Goal: Task Accomplishment & Management: Complete application form

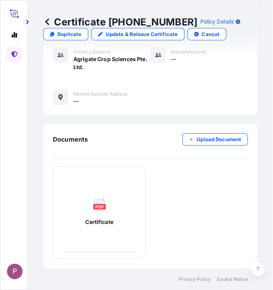
scroll to position [338, 0]
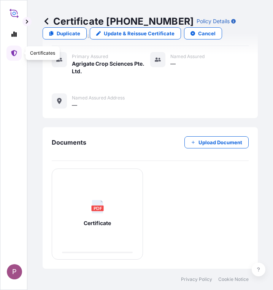
click at [14, 58] on link at bounding box center [13, 53] width 15 height 15
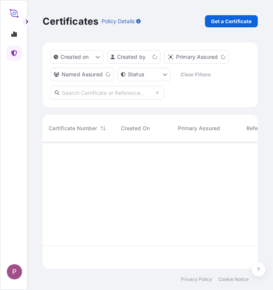
scroll to position [125, 209]
click at [243, 25] on p "Get a Certificate" at bounding box center [231, 21] width 41 height 8
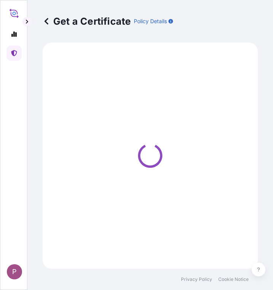
select select "Sea"
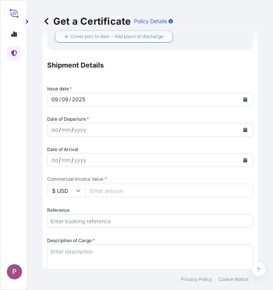
scroll to position [266, 0]
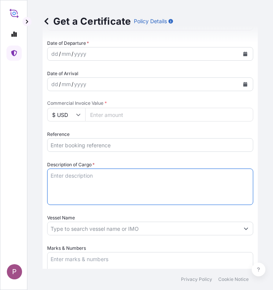
click at [75, 178] on textarea "Description of Cargo *" at bounding box center [150, 187] width 206 height 36
paste textarea "Fertilizer Kg 400,000.00 0.3400 136,000.00 Korn-Kali+B K2O: 40%, MgO: 6%, S: 4%…"
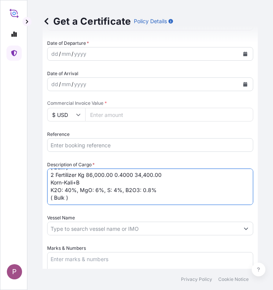
scroll to position [0, 0]
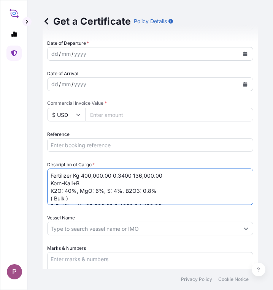
drag, startPoint x: 75, startPoint y: 175, endPoint x: 131, endPoint y: 177, distance: 56.2
click at [131, 177] on textarea "Fertilizer Kg 400,000.00 0.3400 136,000.00 Korn-Kali+B K2O: 40%, MgO: 6%, S: 4%…" at bounding box center [150, 187] width 206 height 36
click at [109, 175] on textarea "Fertilizer 136,000.00 Korn-Kali+B K2O: 40%, MgO: 6%, S: 4%, B2O3: 0.8% ( Bulk )…" at bounding box center [150, 187] width 206 height 36
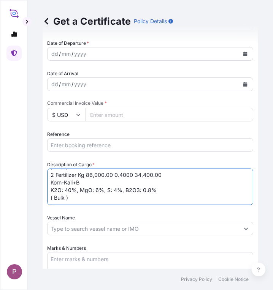
scroll to position [23, 0]
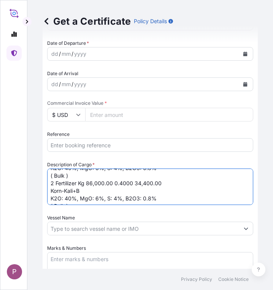
drag, startPoint x: 80, startPoint y: 184, endPoint x: 131, endPoint y: 183, distance: 50.9
click at [131, 183] on textarea "Fertilizer Korn-Kali+B K2O: 40%, MgO: 6%, S: 4%, B2O3: 0.8% ( Bulk ) 2 Fertiliz…" at bounding box center [150, 187] width 206 height 36
click at [133, 182] on textarea "Fertilizer Korn-Kali+B K2O: 40%, MgO: 6%, S: 4%, B2O3: 0.8% ( Bulk ) 2 Fertiliz…" at bounding box center [150, 187] width 206 height 36
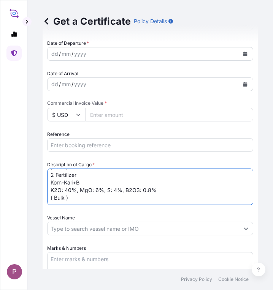
scroll to position [304, 0]
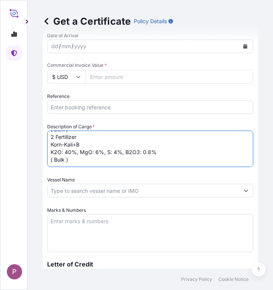
type textarea "Fertilizer Korn-Kali+B K2O: 40%, MgO: 6%, S: 4%, B2O3: 0.8% ( Bulk ) 2 Fertiliz…"
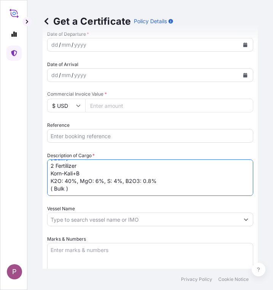
scroll to position [266, 0]
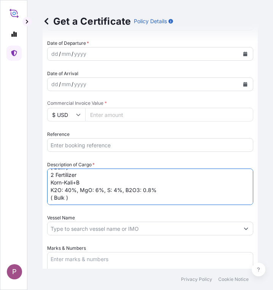
click at [98, 115] on input "Commercial Invoice Value *" at bounding box center [169, 115] width 168 height 14
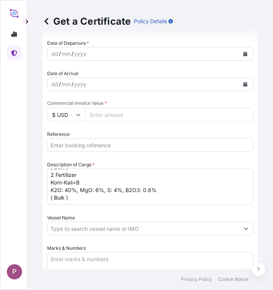
paste input "187440"
type input "187440"
click at [63, 144] on input "Reference" at bounding box center [150, 145] width 206 height 14
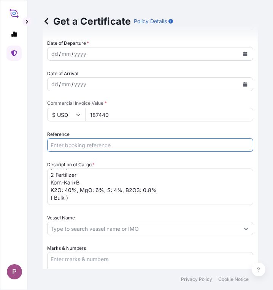
paste input "TTF-2025141"
type input "TTF-2025141 , HBG2010883"
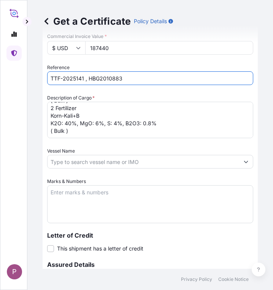
scroll to position [342, 0]
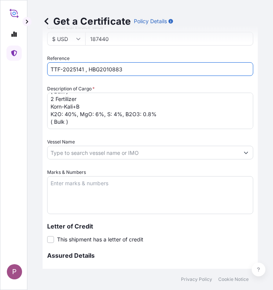
click at [60, 183] on textarea "Marks & Numbers" at bounding box center [150, 195] width 206 height 38
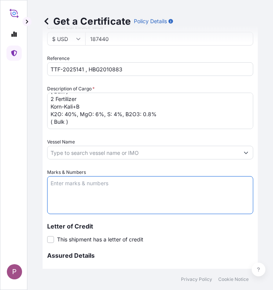
paste textarea "Myanma San Pya Crop Nutrition Co., Ltd. [STREET_ADDRESS]."
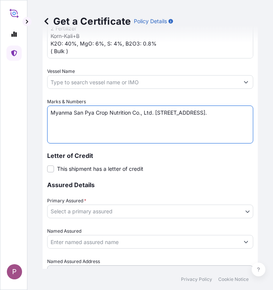
scroll to position [418, 0]
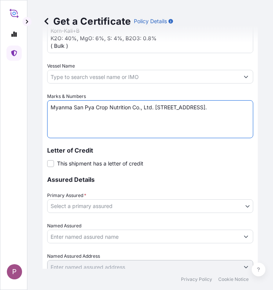
type textarea "Myanma San Pya Crop Nutrition Co., Ltd. [STREET_ADDRESS]."
click at [119, 205] on body "P Get a Certificate Policy Details Route Details Cover door to port - Add loadi…" at bounding box center [136, 145] width 273 height 290
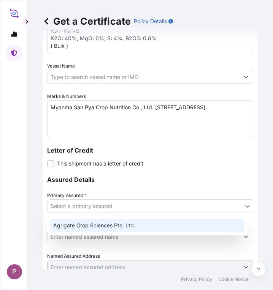
click at [111, 223] on div "Agrigate Crop Sciences Pte. Ltd." at bounding box center [147, 226] width 194 height 14
select select "31456"
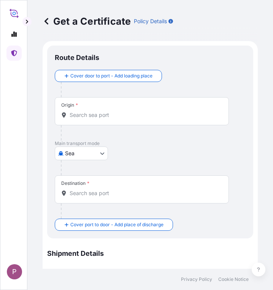
scroll to position [0, 0]
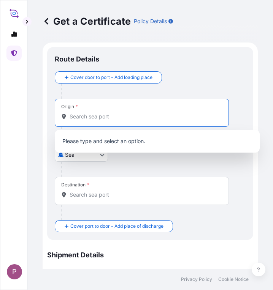
click at [91, 119] on input "Origin *" at bounding box center [145, 117] width 150 height 8
paste input "[GEOGRAPHIC_DATA]"
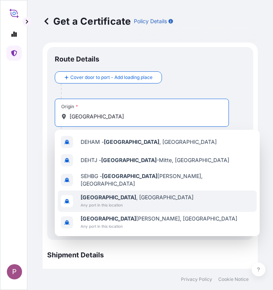
click at [119, 201] on span "Any port in this location" at bounding box center [137, 205] width 113 height 8
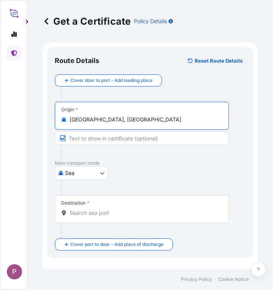
type input "[GEOGRAPHIC_DATA], [GEOGRAPHIC_DATA]"
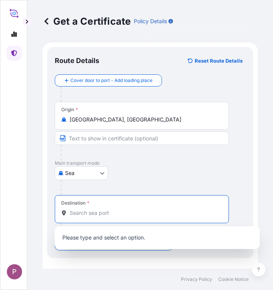
click at [89, 215] on input "Destination *" at bounding box center [145, 213] width 150 height 8
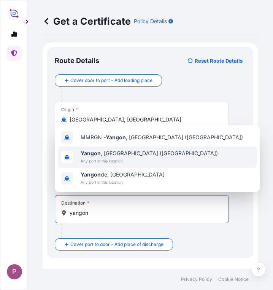
click at [123, 155] on span "[GEOGRAPHIC_DATA] , [GEOGRAPHIC_DATA] ([GEOGRAPHIC_DATA])" at bounding box center [149, 154] width 137 height 8
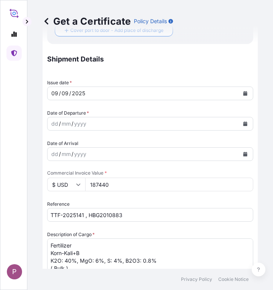
scroll to position [228, 0]
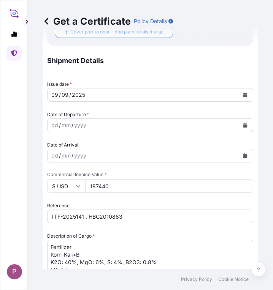
type input "[GEOGRAPHIC_DATA], [GEOGRAPHIC_DATA] ([GEOGRAPHIC_DATA])"
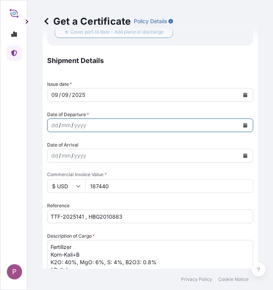
click at [243, 124] on icon "Calendar" at bounding box center [245, 125] width 4 height 5
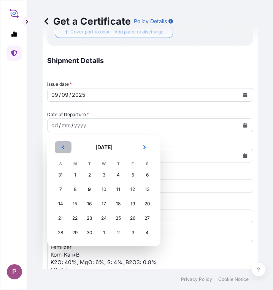
click at [63, 145] on icon "Previous" at bounding box center [63, 147] width 5 height 5
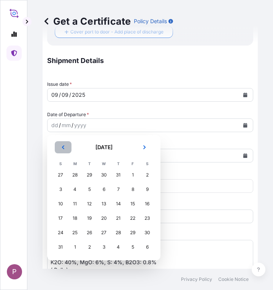
click at [63, 145] on icon "Previous" at bounding box center [63, 147] width 5 height 5
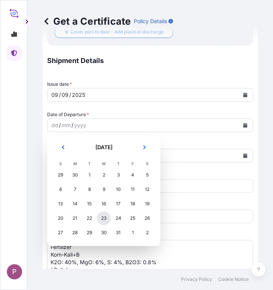
click at [104, 217] on div "23" at bounding box center [104, 219] width 14 height 14
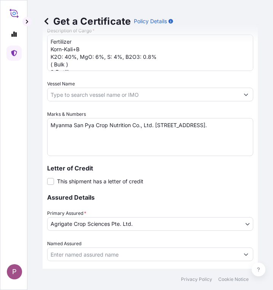
scroll to position [491, 0]
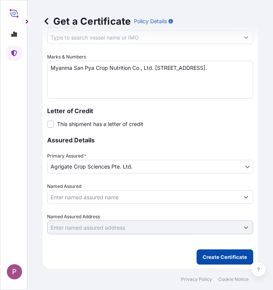
click at [218, 257] on p "Create Certificate" at bounding box center [224, 257] width 44 height 8
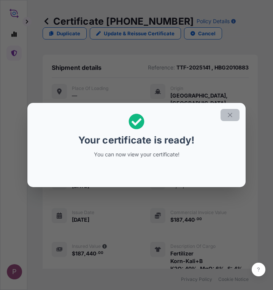
click at [229, 114] on icon "button" at bounding box center [230, 115] width 4 height 4
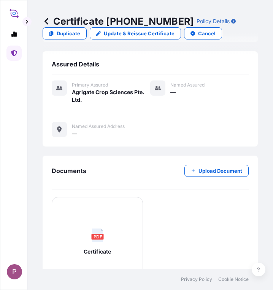
scroll to position [361, 0]
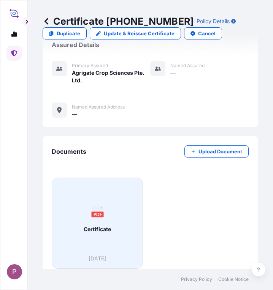
click at [99, 226] on span "Certificate" at bounding box center [97, 230] width 27 height 8
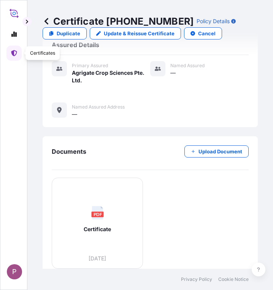
click at [13, 56] on link at bounding box center [13, 53] width 15 height 15
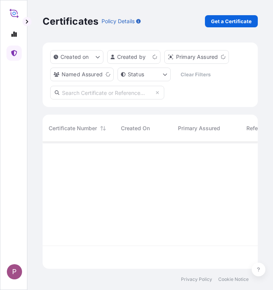
scroll to position [125, 209]
click at [222, 18] on p "Get a Certificate" at bounding box center [231, 21] width 41 height 8
select select "Sea"
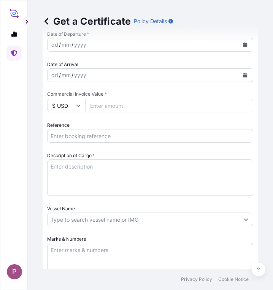
scroll to position [266, 0]
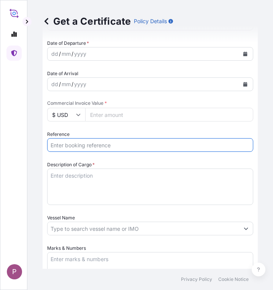
click at [67, 146] on input "Reference" at bounding box center [150, 145] width 206 height 14
paste input "TTF-2025142"
type input "TTF-2025142 ,HBG2010863"
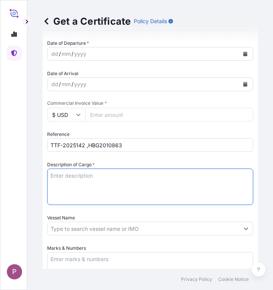
click at [58, 179] on textarea "Description of Cargo *" at bounding box center [150, 187] width 206 height 36
paste textarea "Fertilizer Kg 513,000.00 0.4000 205,200.00 Korn-Kali+B K2O: 40%, MgO: 6%, S: 4%…"
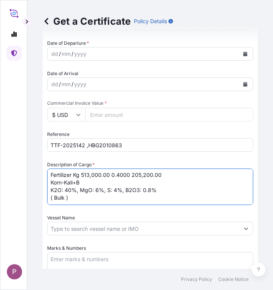
scroll to position [2, 0]
drag, startPoint x: 74, startPoint y: 172, endPoint x: 129, endPoint y: 175, distance: 55.2
click at [129, 175] on textarea "Fertilizer Kg 513,000.00 0.4000 205,200.00 Korn-Kali+B K2O: 40%, MgO: 6%, S: 4%…" at bounding box center [150, 187] width 206 height 36
click at [114, 173] on textarea "Fertilizer 205,200.00 Korn-Kali+B K2O: 40%, MgO: 6%, S: 4%, B2O3: 0.8% ( Bulk )" at bounding box center [150, 187] width 206 height 36
type textarea "Fertilizer Korn-Kali+B K2O: 40%, MgO: 6%, S: 4%, B2O3: 0.8% ( Bulk )"
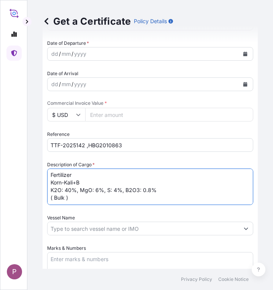
click at [112, 113] on input "Commercial Invoice Value *" at bounding box center [169, 115] width 168 height 14
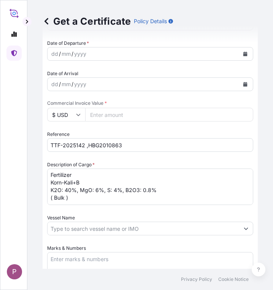
paste input "225720"
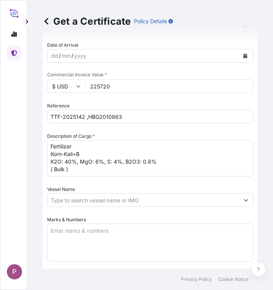
scroll to position [304, 0]
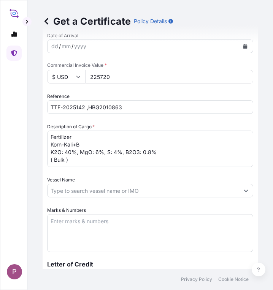
type input "225720"
click at [76, 219] on textarea "Marks & Numbers" at bounding box center [150, 233] width 206 height 38
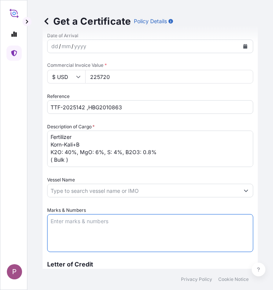
paste textarea "Myanma San Pya Crop Nutrition Co., Ltd. [STREET_ADDRESS]."
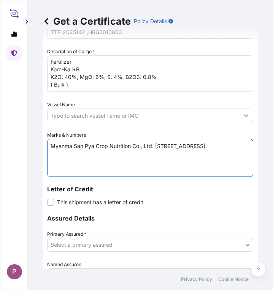
scroll to position [380, 0]
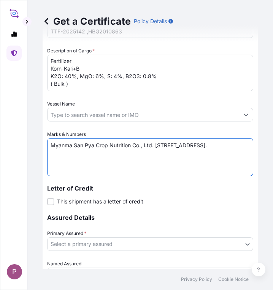
type textarea "Myanma San Pya Crop Nutrition Co., Ltd. [STREET_ADDRESS]."
click at [119, 243] on body "P Get a Certificate Policy Details Route Details Cover door to port - Add loadi…" at bounding box center [136, 145] width 273 height 290
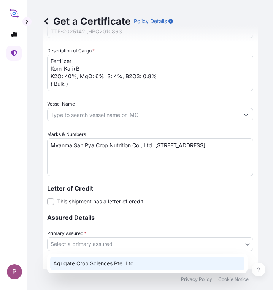
click at [106, 261] on div "Agrigate Crop Sciences Pte. Ltd." at bounding box center [147, 264] width 194 height 14
select select "31456"
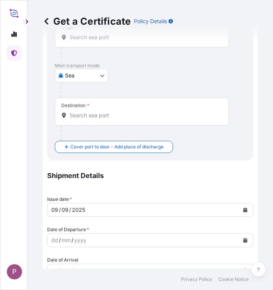
scroll to position [0, 0]
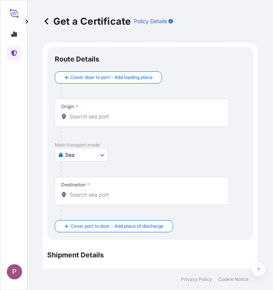
click at [92, 118] on input "Origin *" at bounding box center [145, 117] width 150 height 8
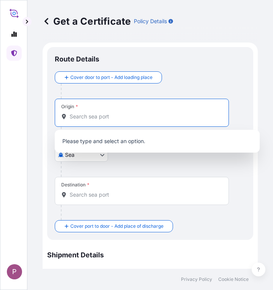
paste input "[GEOGRAPHIC_DATA]"
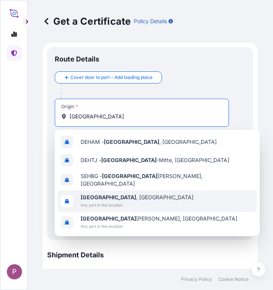
click at [118, 201] on span "Any port in this location" at bounding box center [137, 205] width 113 height 8
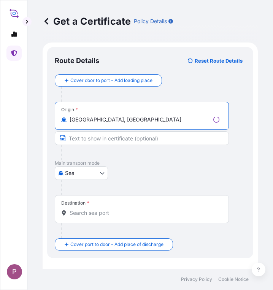
type input "[GEOGRAPHIC_DATA], [GEOGRAPHIC_DATA]"
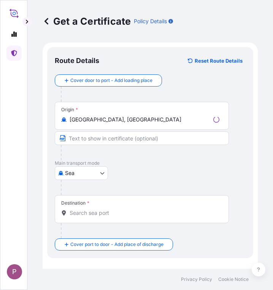
click at [84, 205] on div "Destination *" at bounding box center [75, 203] width 28 height 6
click at [84, 209] on input "Destination *" at bounding box center [145, 213] width 150 height 8
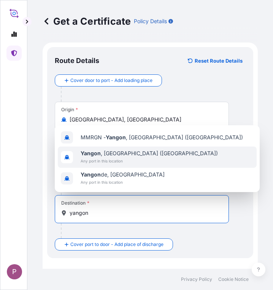
click at [117, 153] on span "[GEOGRAPHIC_DATA] , [GEOGRAPHIC_DATA] ([GEOGRAPHIC_DATA])" at bounding box center [149, 154] width 137 height 8
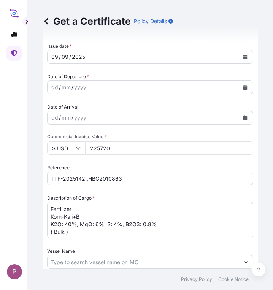
type input "[GEOGRAPHIC_DATA], [GEOGRAPHIC_DATA] ([GEOGRAPHIC_DATA])"
click at [243, 87] on icon "Calendar" at bounding box center [245, 87] width 4 height 5
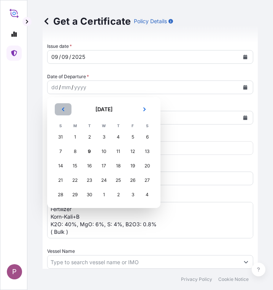
click at [63, 111] on icon "Previous" at bounding box center [63, 109] width 2 height 4
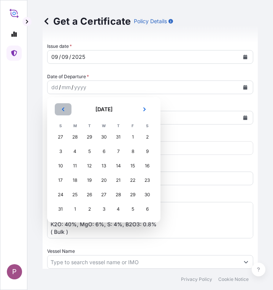
click at [63, 111] on icon "Previous" at bounding box center [63, 109] width 2 height 4
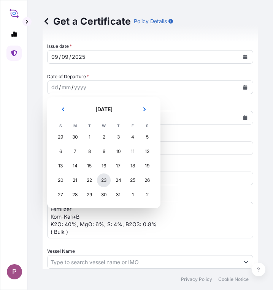
click at [105, 182] on div "23" at bounding box center [104, 181] width 14 height 14
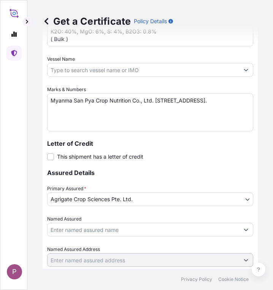
scroll to position [491, 0]
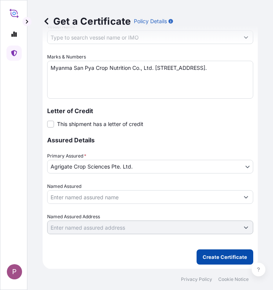
click at [215, 255] on p "Create Certificate" at bounding box center [224, 257] width 44 height 8
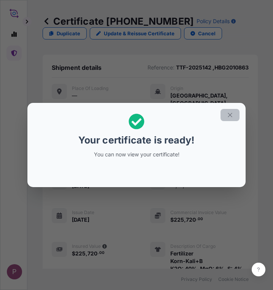
click at [229, 115] on icon "button" at bounding box center [229, 115] width 7 height 7
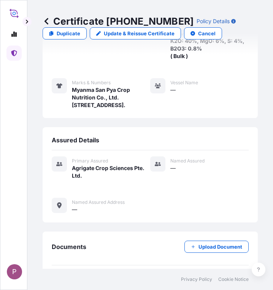
scroll to position [323, 0]
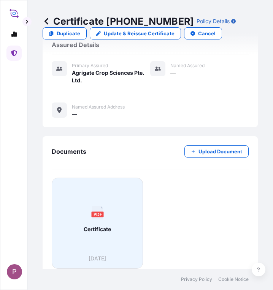
click at [103, 228] on div "PDF Certificate" at bounding box center [97, 219] width 78 height 71
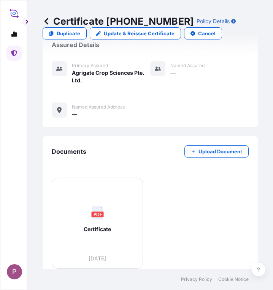
click at [16, 54] on icon at bounding box center [14, 53] width 6 height 6
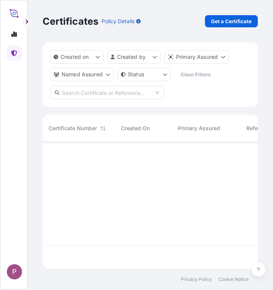
scroll to position [125, 209]
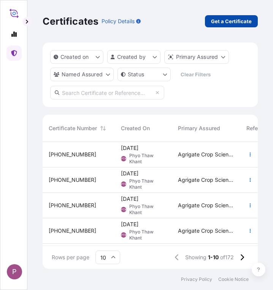
click at [220, 21] on p "Get a Certificate" at bounding box center [231, 21] width 41 height 8
select select "Sea"
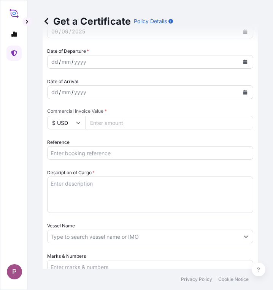
scroll to position [266, 0]
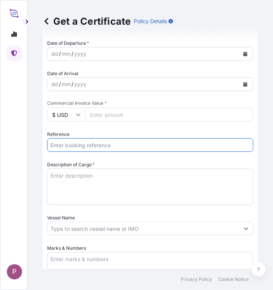
click at [68, 145] on input "Reference" at bounding box center [150, 145] width 206 height 14
paste input "TTF-2025142 ,HBG2010863"
type input "TTF-2025143 , ONEYHAMF54169600"
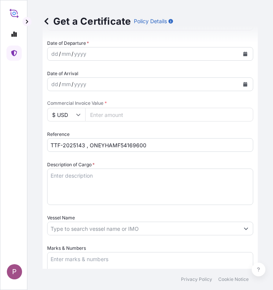
click at [59, 179] on textarea "Description of Cargo *" at bounding box center [150, 187] width 206 height 36
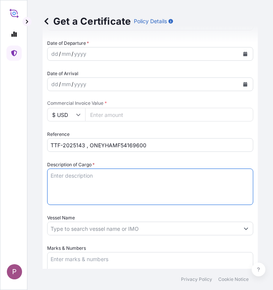
paste textarea "Fertilizer Kg 297,000.00 0.5850 173,745.00 Entec (13+10+20+3S) N : 13%, P2O5 : …"
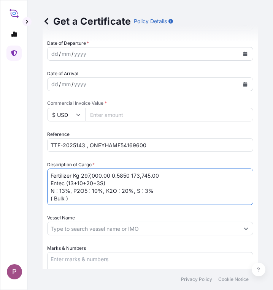
drag, startPoint x: 74, startPoint y: 175, endPoint x: 128, endPoint y: 172, distance: 54.4
click at [128, 172] on textarea "Fertilizer Kg 297,000.00 0.5850 173,745.00 Entec (13+10+20+3S) N : 13%, P2O5 : …" at bounding box center [150, 187] width 206 height 36
type textarea "Fertilizer Entec (13+10+20+3S) N : 13%, P2O5 : 10%, K2O : 20%, S : 3% ( Bulk )"
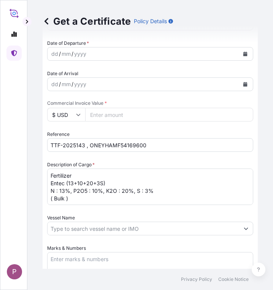
click at [112, 115] on input "Commercial Invoice Value *" at bounding box center [169, 115] width 168 height 14
paste input "191119.5"
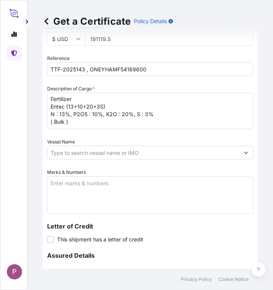
type input "191119.5"
click at [76, 181] on textarea "Marks & Numbers" at bounding box center [150, 195] width 206 height 38
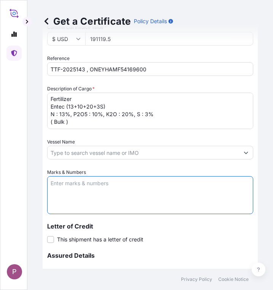
paste textarea "Myanma San Pya Crop Nutrition Co., Ltd. [STREET_ADDRESS]."
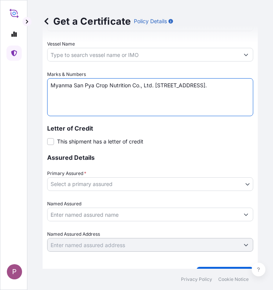
scroll to position [457, 0]
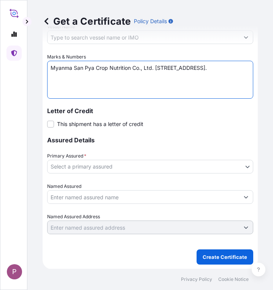
type textarea "Myanma San Pya Crop Nutrition Co., Ltd. [STREET_ADDRESS]."
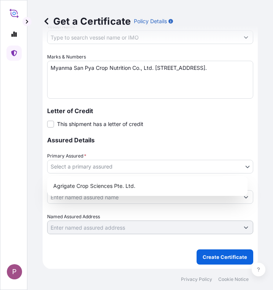
click at [227, 166] on body "P Get a Certificate Policy Details Route Details Cover door to port - Add loadi…" at bounding box center [136, 145] width 273 height 290
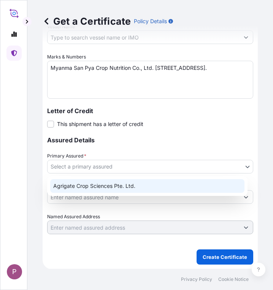
click at [146, 186] on div "Agrigate Crop Sciences Pte. Ltd." at bounding box center [147, 186] width 194 height 14
select select "31456"
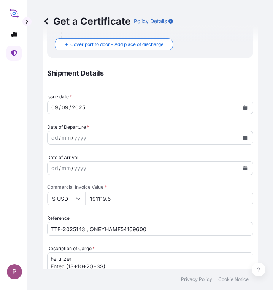
scroll to position [190, 0]
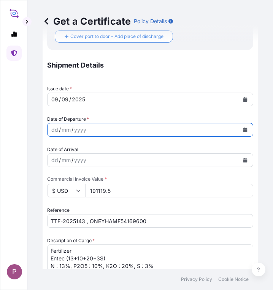
click at [241, 130] on button "Calendar" at bounding box center [245, 130] width 12 height 12
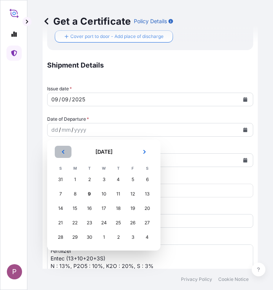
click at [63, 149] on button "Previous" at bounding box center [63, 152] width 17 height 12
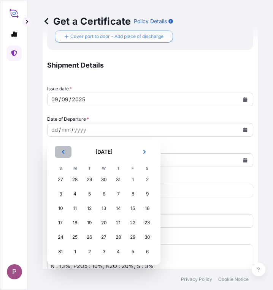
click at [63, 149] on button "Previous" at bounding box center [63, 152] width 17 height 12
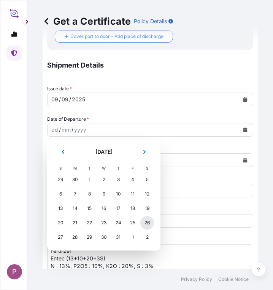
click at [147, 220] on div "26" at bounding box center [147, 223] width 14 height 14
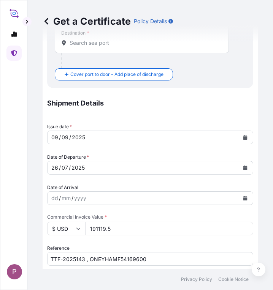
scroll to position [0, 0]
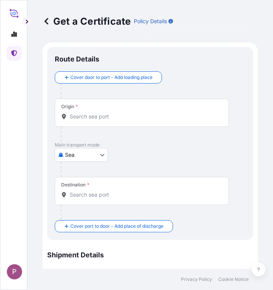
click at [84, 120] on input "Origin *" at bounding box center [145, 117] width 150 height 8
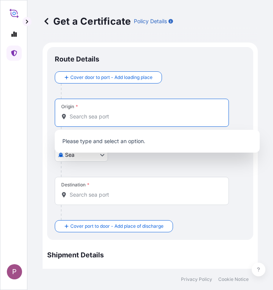
paste input "[GEOGRAPHIC_DATA]"
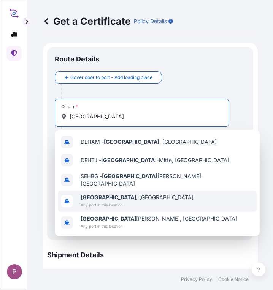
click at [126, 201] on span "Any port in this location" at bounding box center [137, 205] width 113 height 8
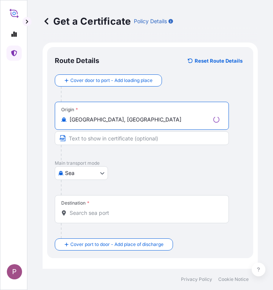
type input "[GEOGRAPHIC_DATA], [GEOGRAPHIC_DATA]"
click at [90, 212] on input "Destination *" at bounding box center [145, 213] width 150 height 8
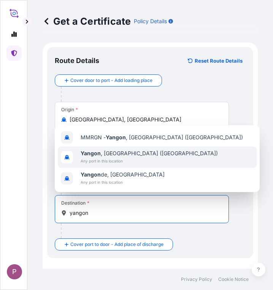
click at [109, 158] on span "Any port in this location" at bounding box center [149, 161] width 137 height 8
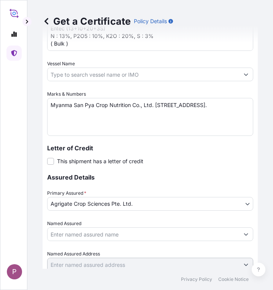
scroll to position [491, 0]
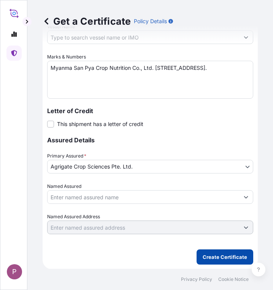
type input "[GEOGRAPHIC_DATA], [GEOGRAPHIC_DATA] ([GEOGRAPHIC_DATA])"
click at [219, 259] on p "Create Certificate" at bounding box center [224, 257] width 44 height 8
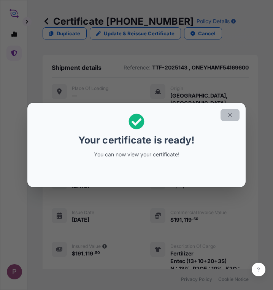
click at [227, 114] on icon "button" at bounding box center [229, 115] width 7 height 7
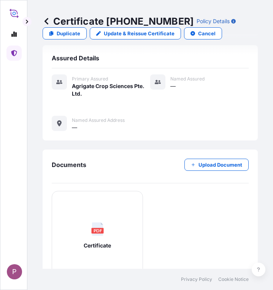
scroll to position [323, 0]
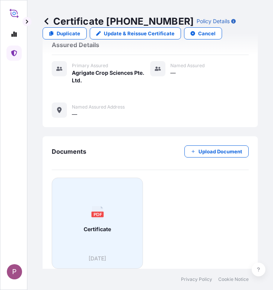
click at [111, 215] on div "PDF Certificate" at bounding box center [97, 219] width 78 height 71
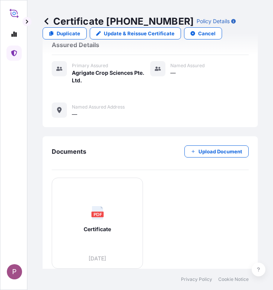
click at [17, 51] on link at bounding box center [13, 53] width 15 height 15
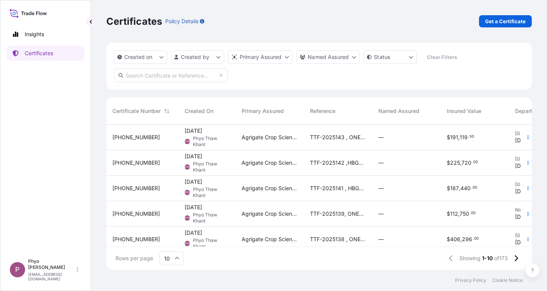
scroll to position [6, 6]
